Goal: Book appointment/travel/reservation

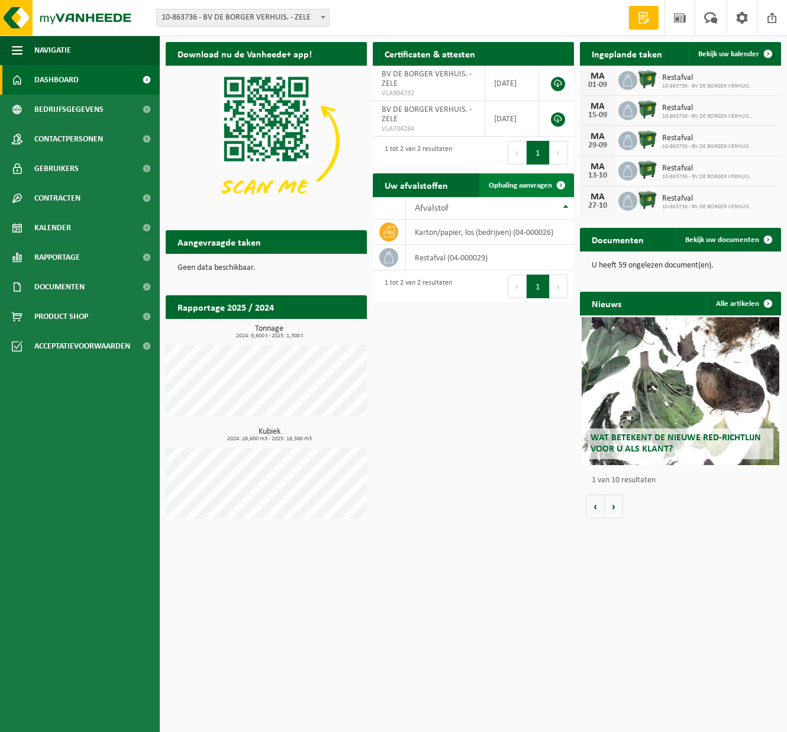
click at [521, 184] on span "Ophaling aanvragen" at bounding box center [520, 186] width 63 height 8
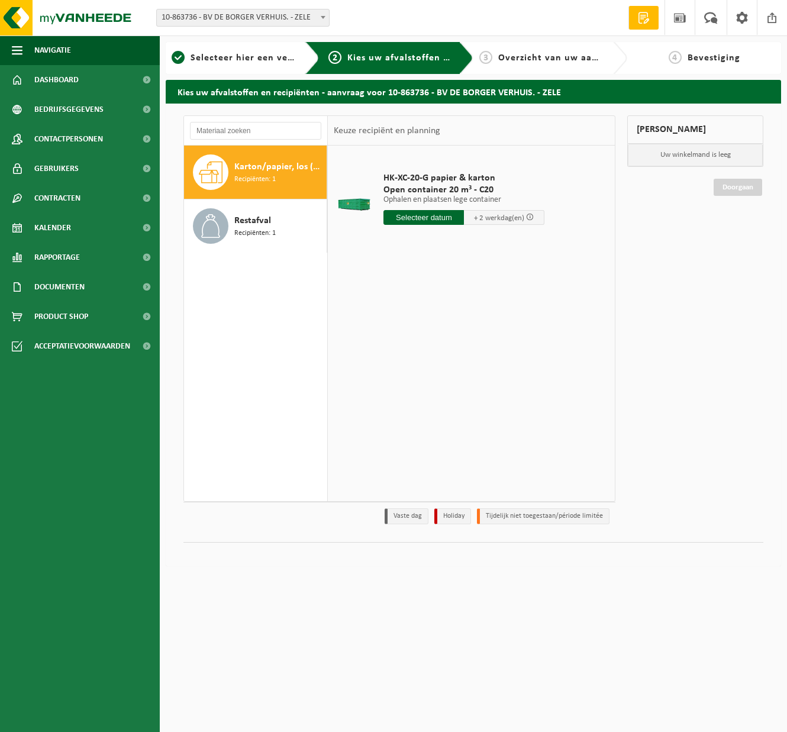
click at [431, 218] on input "text" at bounding box center [423, 217] width 80 height 15
click at [437, 340] on div "20" at bounding box center [436, 341] width 21 height 19
type input "Van [DATE]"
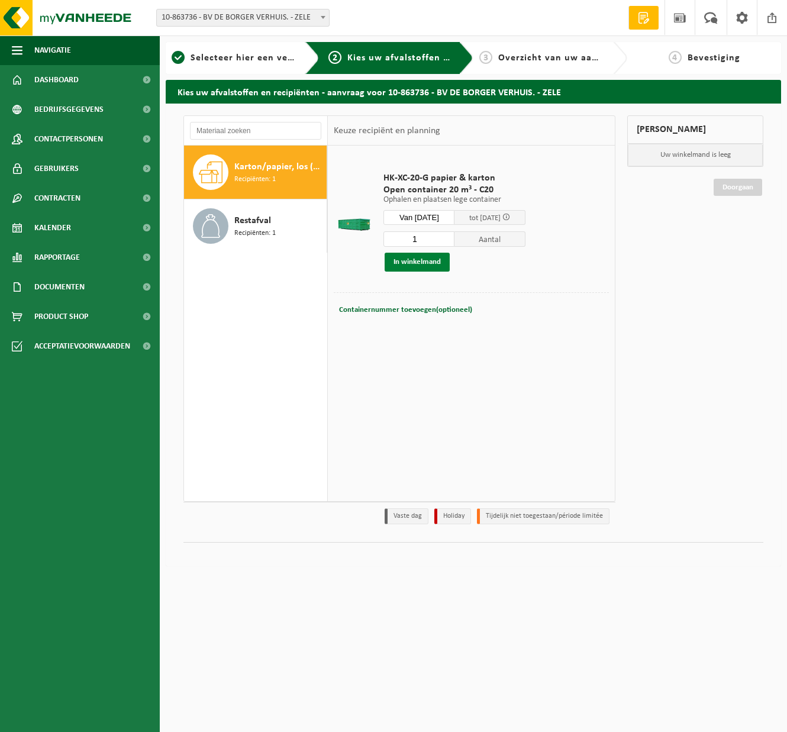
click at [428, 263] on button "In winkelmand" at bounding box center [416, 262] width 65 height 19
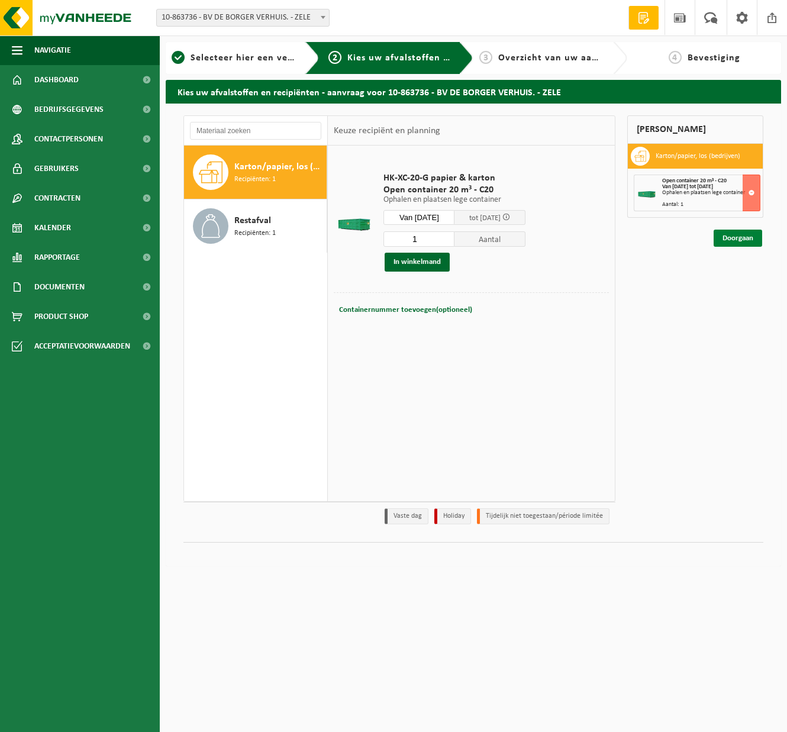
click at [725, 235] on link "Doorgaan" at bounding box center [737, 237] width 49 height 17
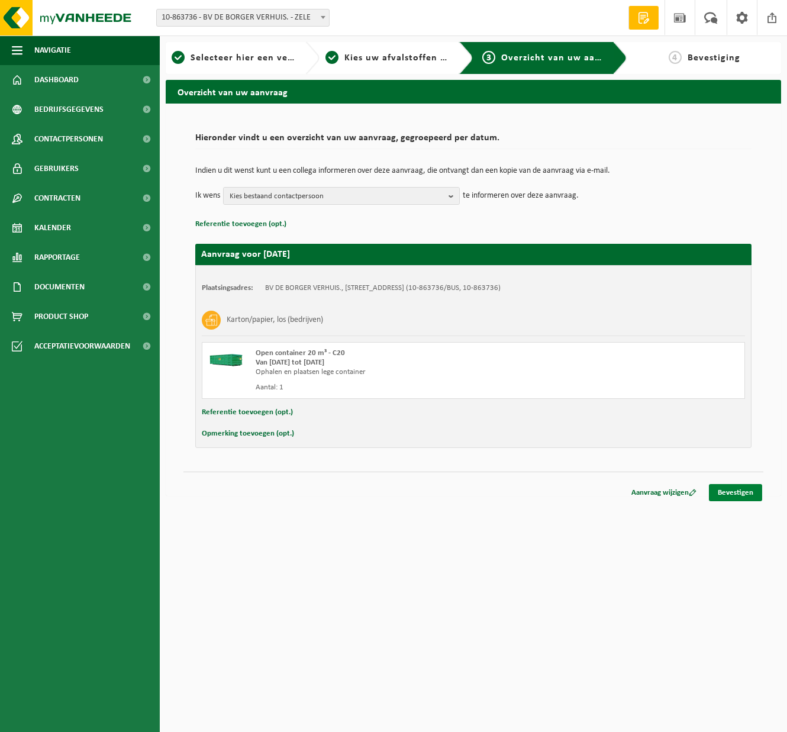
click at [735, 493] on link "Bevestigen" at bounding box center [735, 492] width 53 height 17
